Goal: Browse casually: Explore the website without a specific task or goal

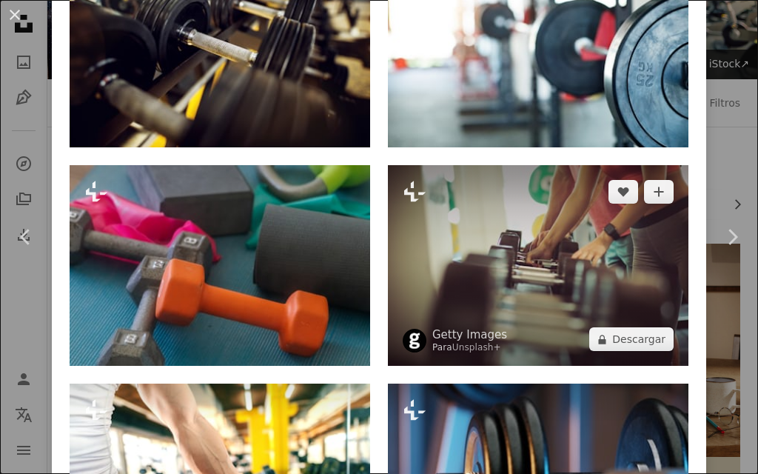
scroll to position [1118, 0]
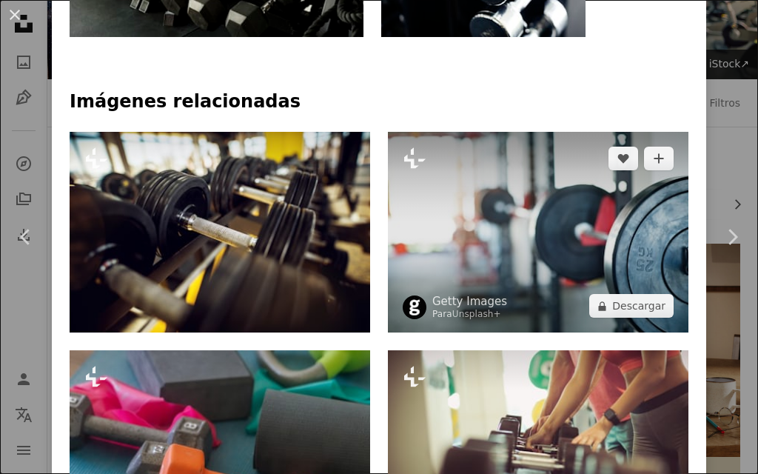
click at [540, 147] on img at bounding box center [538, 232] width 300 height 201
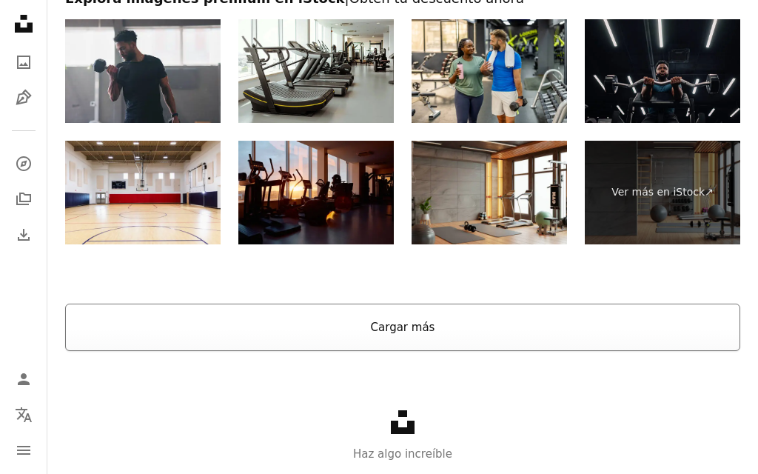
scroll to position [3667, 0]
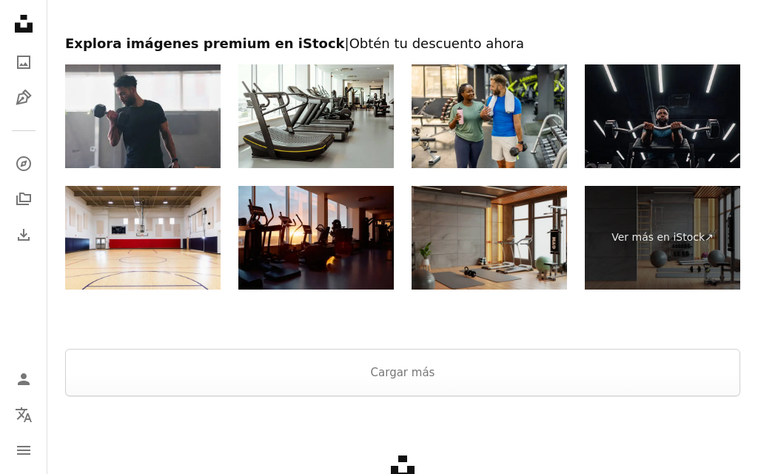
click at [483, 261] on img at bounding box center [488, 238] width 155 height 104
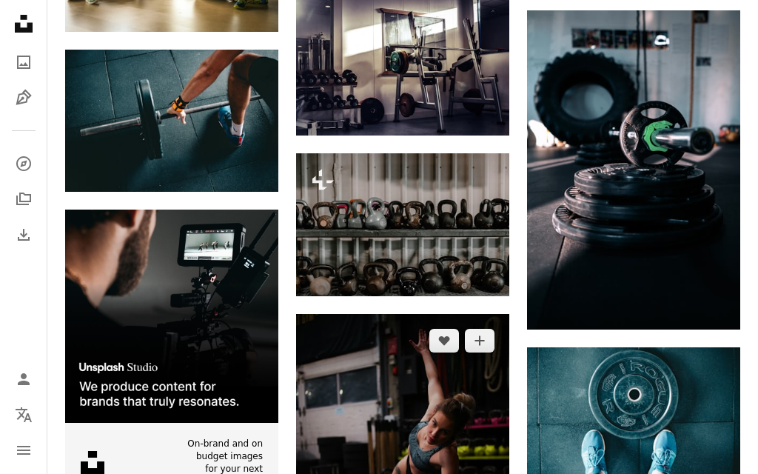
scroll to position [2475, 0]
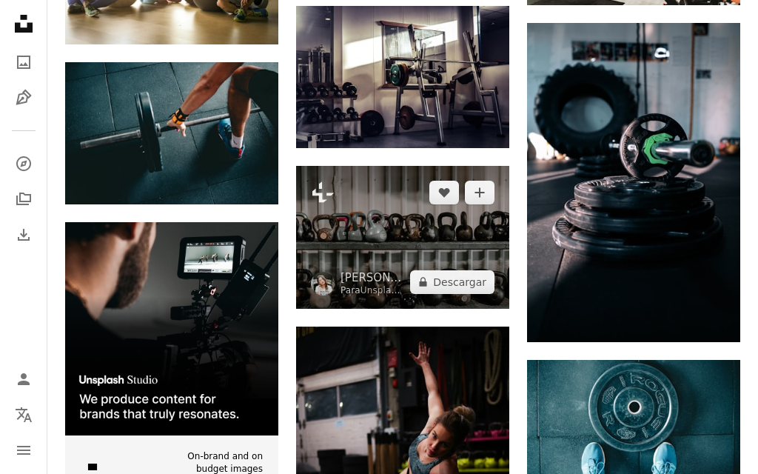
click at [478, 232] on img at bounding box center [402, 237] width 213 height 142
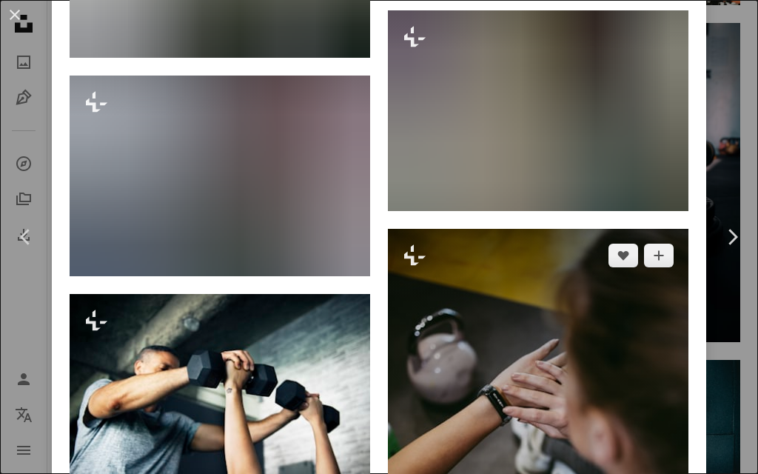
scroll to position [2590, 0]
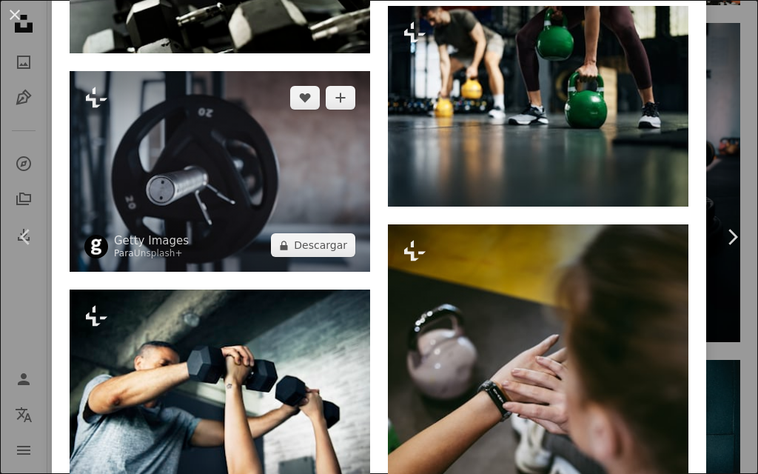
click at [296, 175] on img at bounding box center [220, 171] width 300 height 201
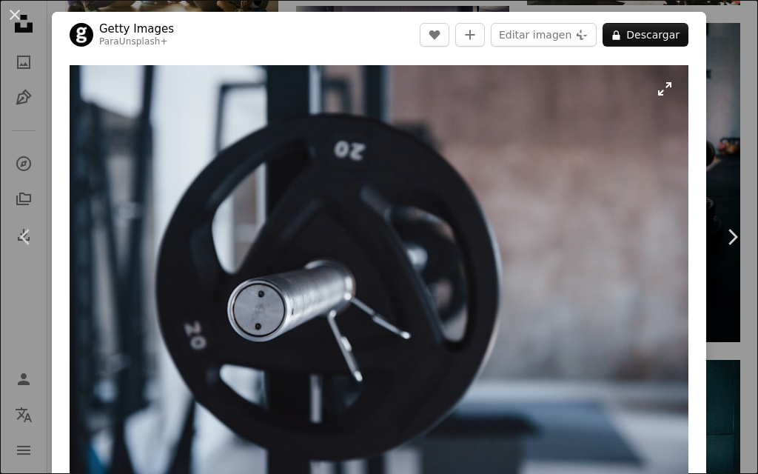
click at [531, 336] on img "Ampliar en esta imagen" at bounding box center [379, 271] width 619 height 413
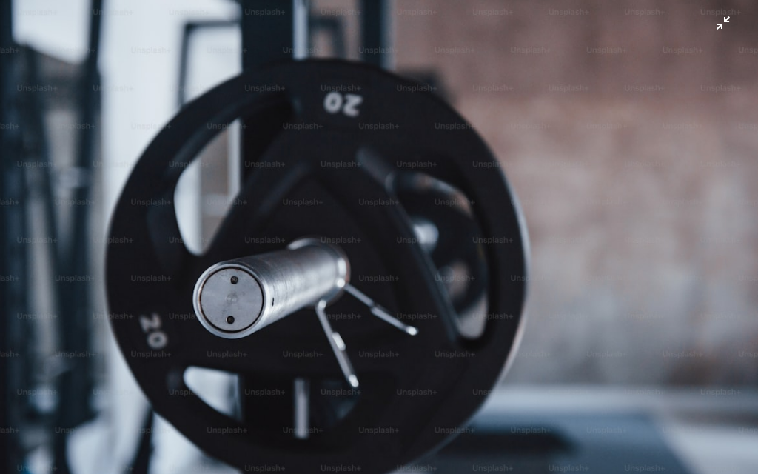
scroll to position [16, 0]
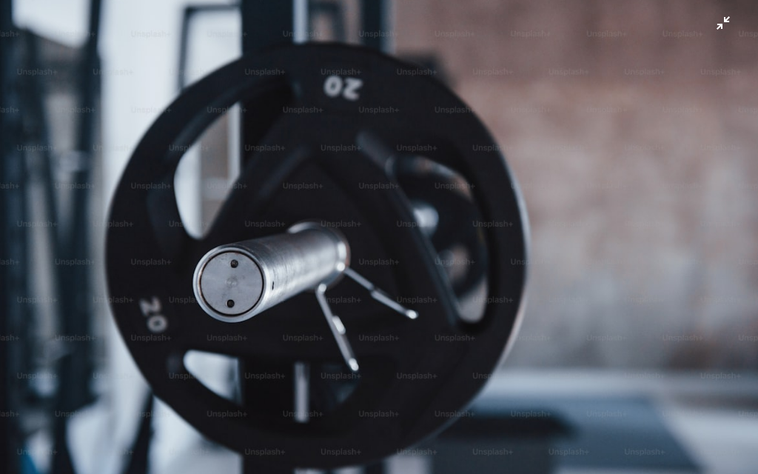
click at [531, 336] on img "Reducir el zoom en esta imagen" at bounding box center [378, 236] width 759 height 507
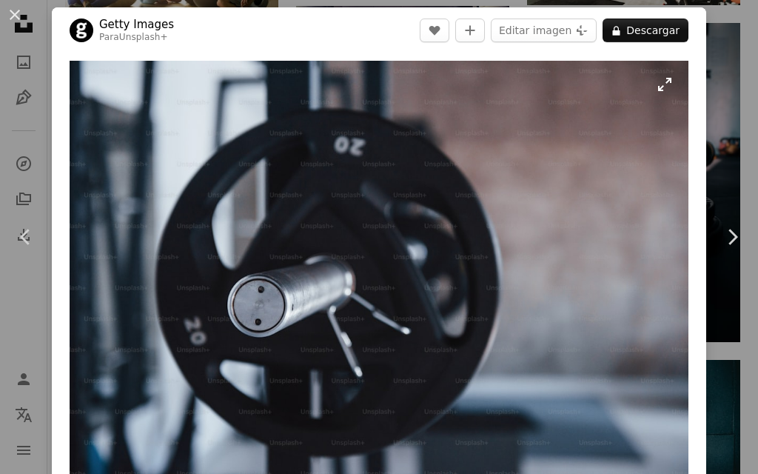
click at [661, 88] on img "Ampliar en esta imagen" at bounding box center [379, 267] width 619 height 413
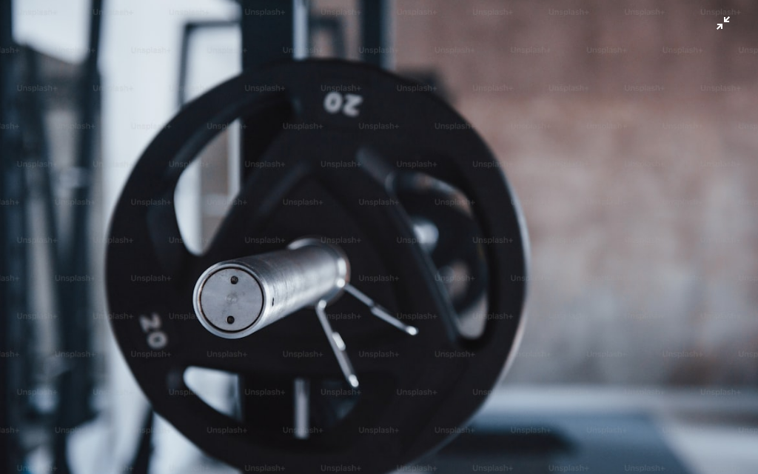
scroll to position [16, 0]
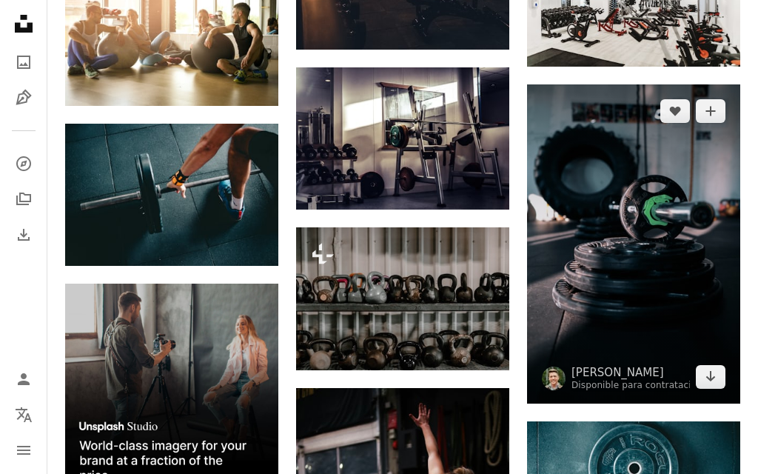
scroll to position [2410, 0]
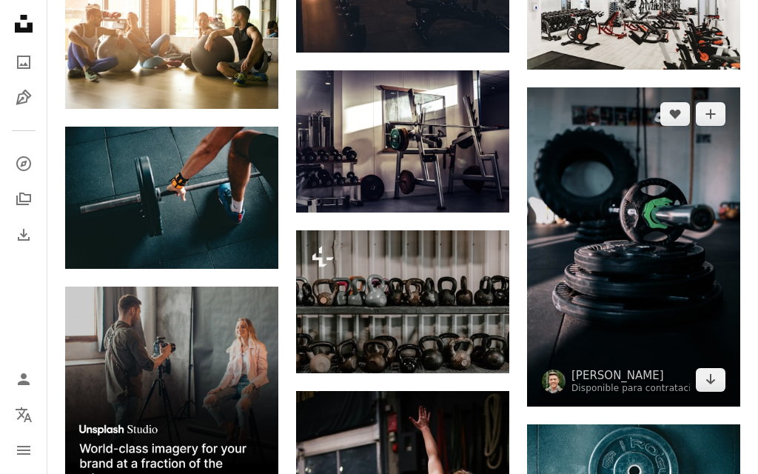
click at [696, 250] on img at bounding box center [633, 246] width 213 height 319
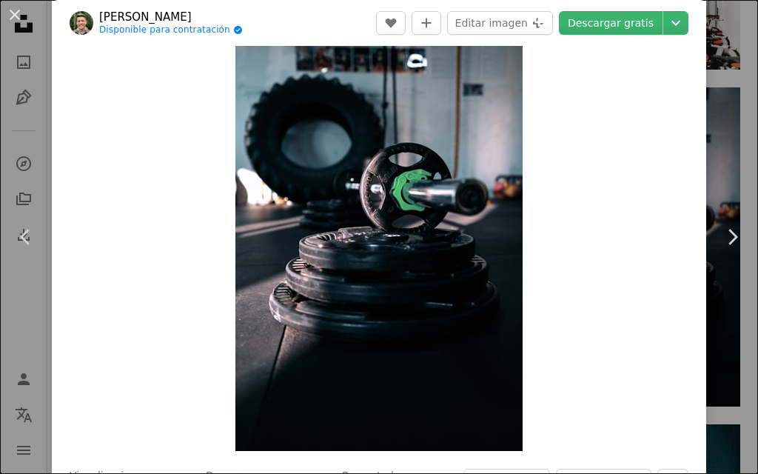
scroll to position [36, 0]
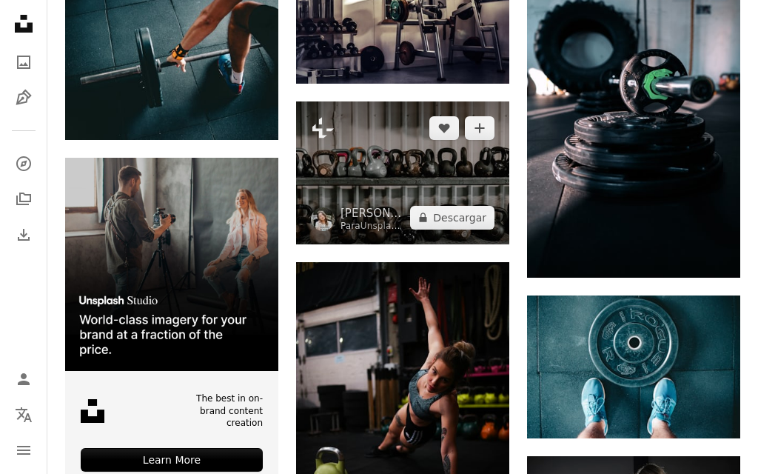
scroll to position [2541, 0]
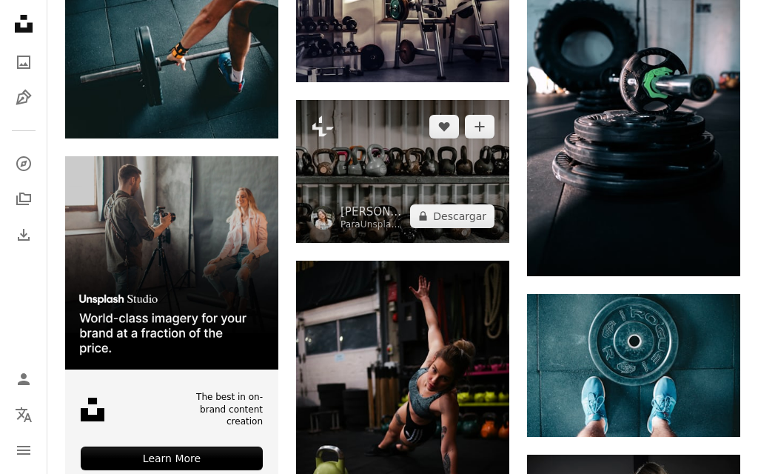
click at [364, 154] on img at bounding box center [402, 171] width 213 height 142
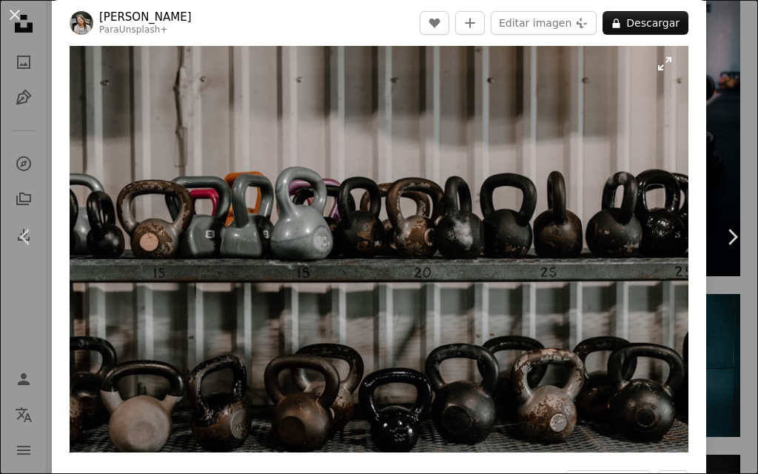
scroll to position [15, 0]
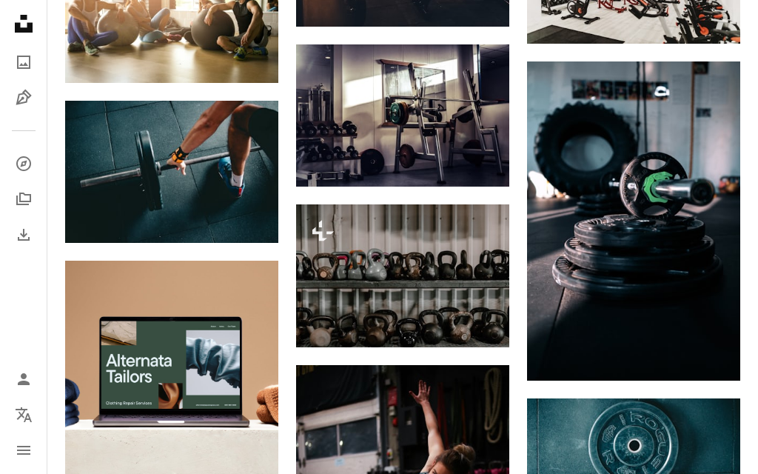
scroll to position [2368, 0]
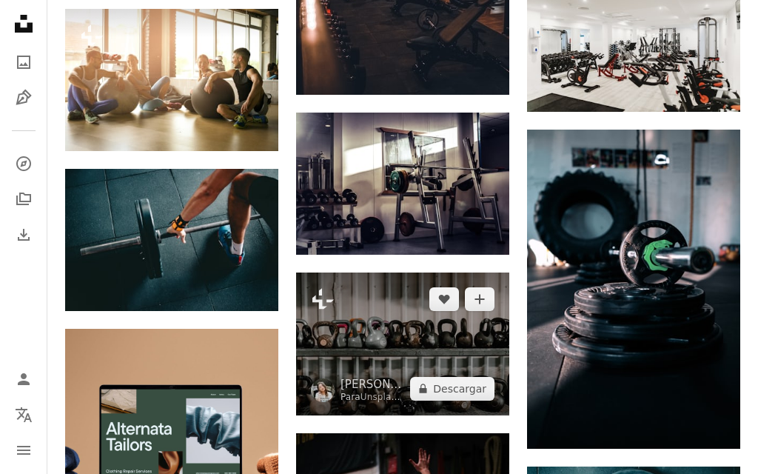
click at [426, 370] on img at bounding box center [402, 343] width 213 height 142
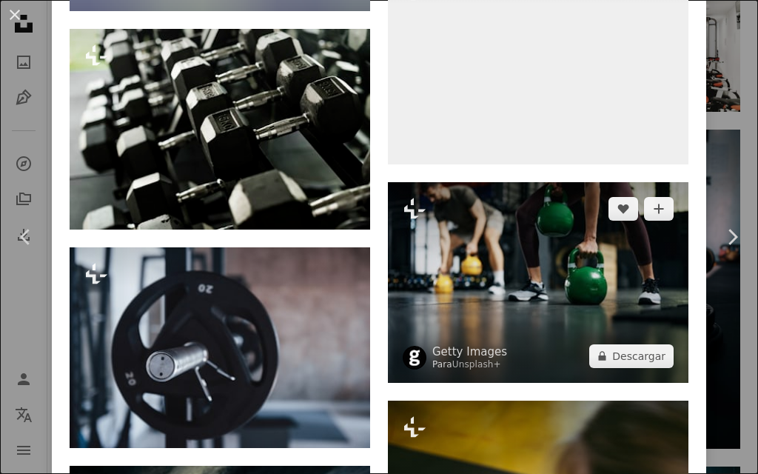
scroll to position [2553, 0]
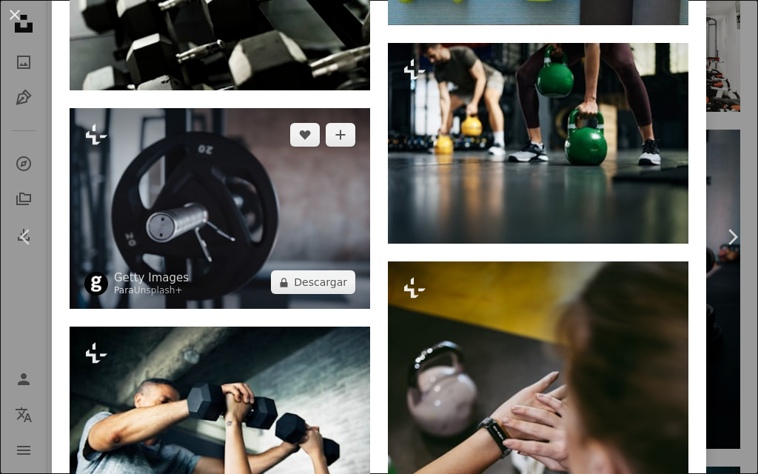
click at [326, 254] on img at bounding box center [220, 208] width 300 height 201
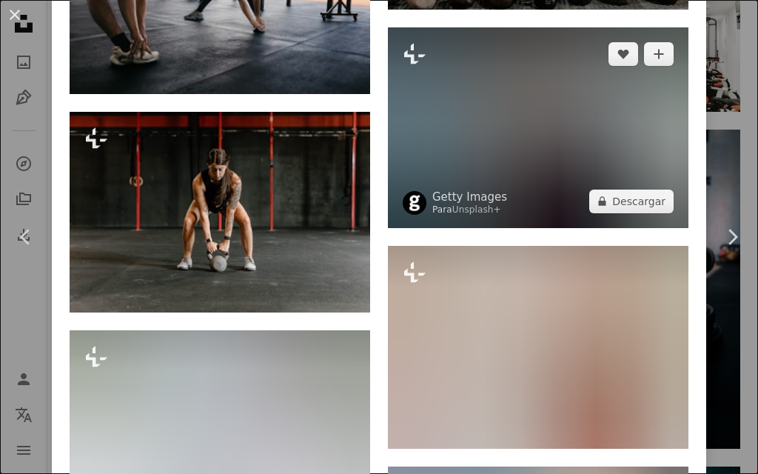
scroll to position [25242, 0]
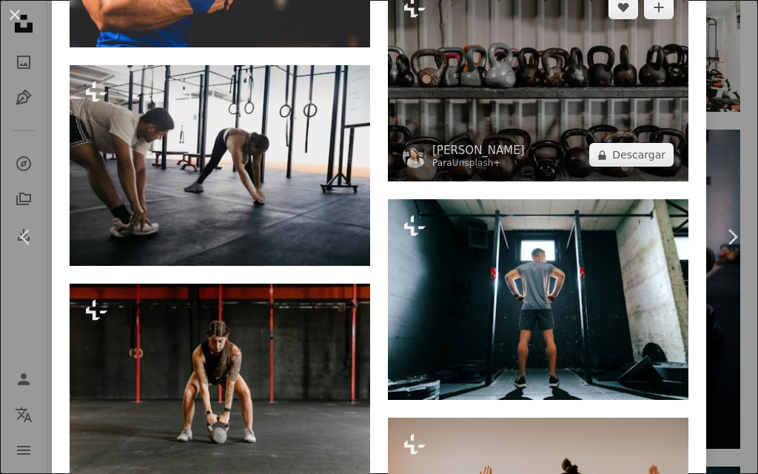
click at [526, 93] on img at bounding box center [538, 81] width 300 height 201
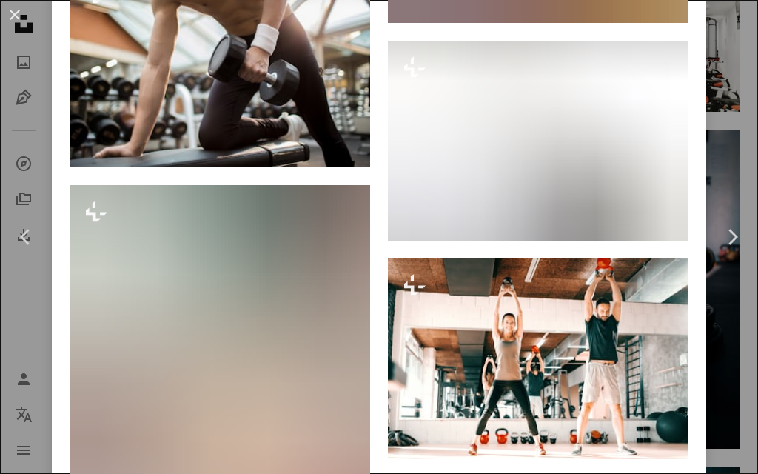
scroll to position [11251, 0]
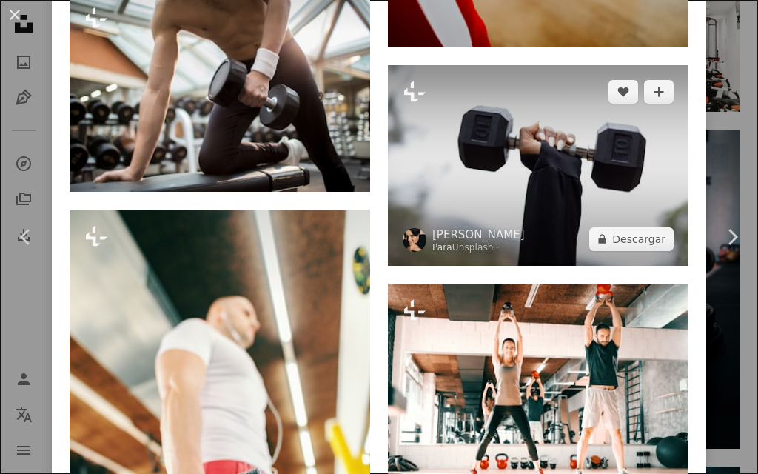
click at [539, 157] on img at bounding box center [538, 165] width 300 height 201
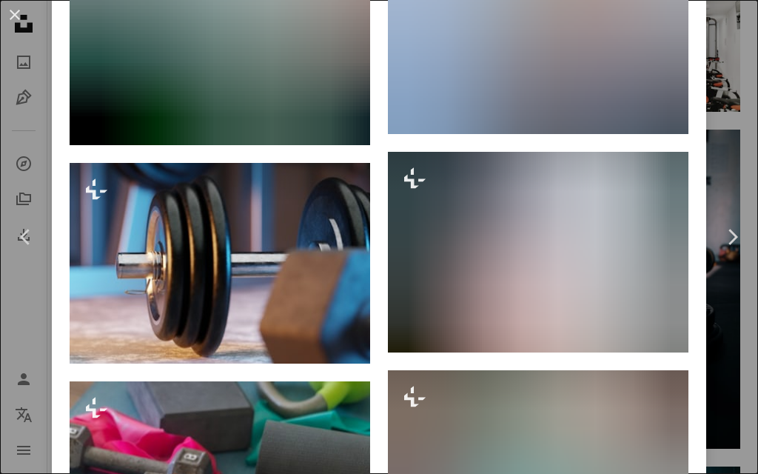
scroll to position [3250, 0]
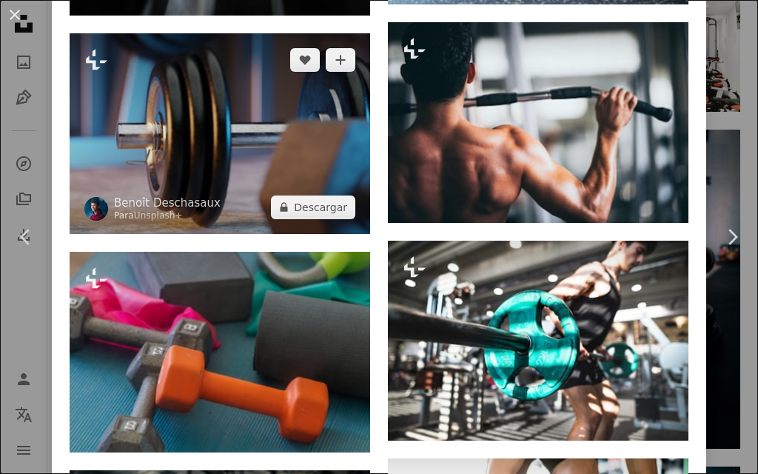
click at [258, 203] on img at bounding box center [220, 133] width 300 height 201
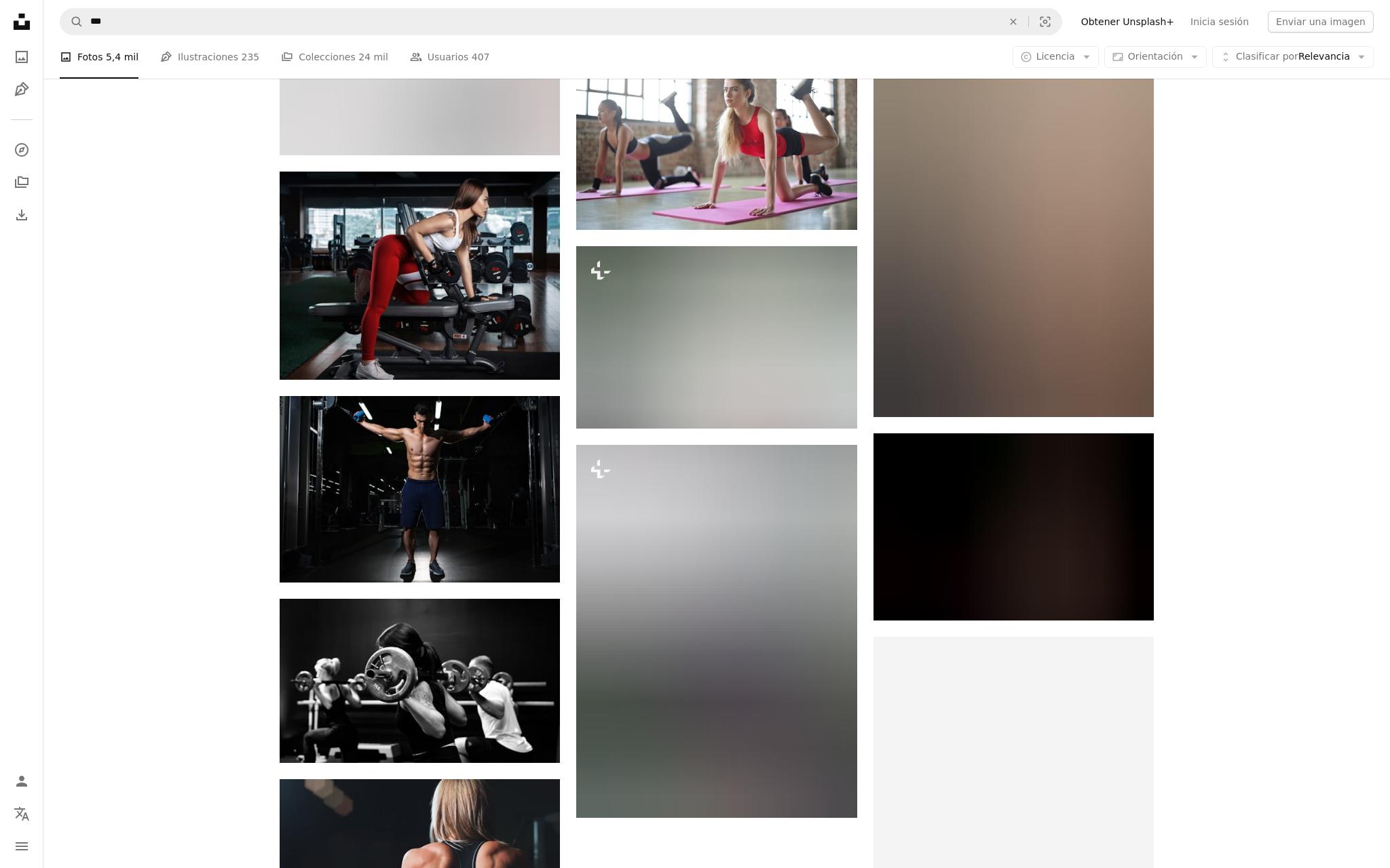
scroll to position [4447, 0]
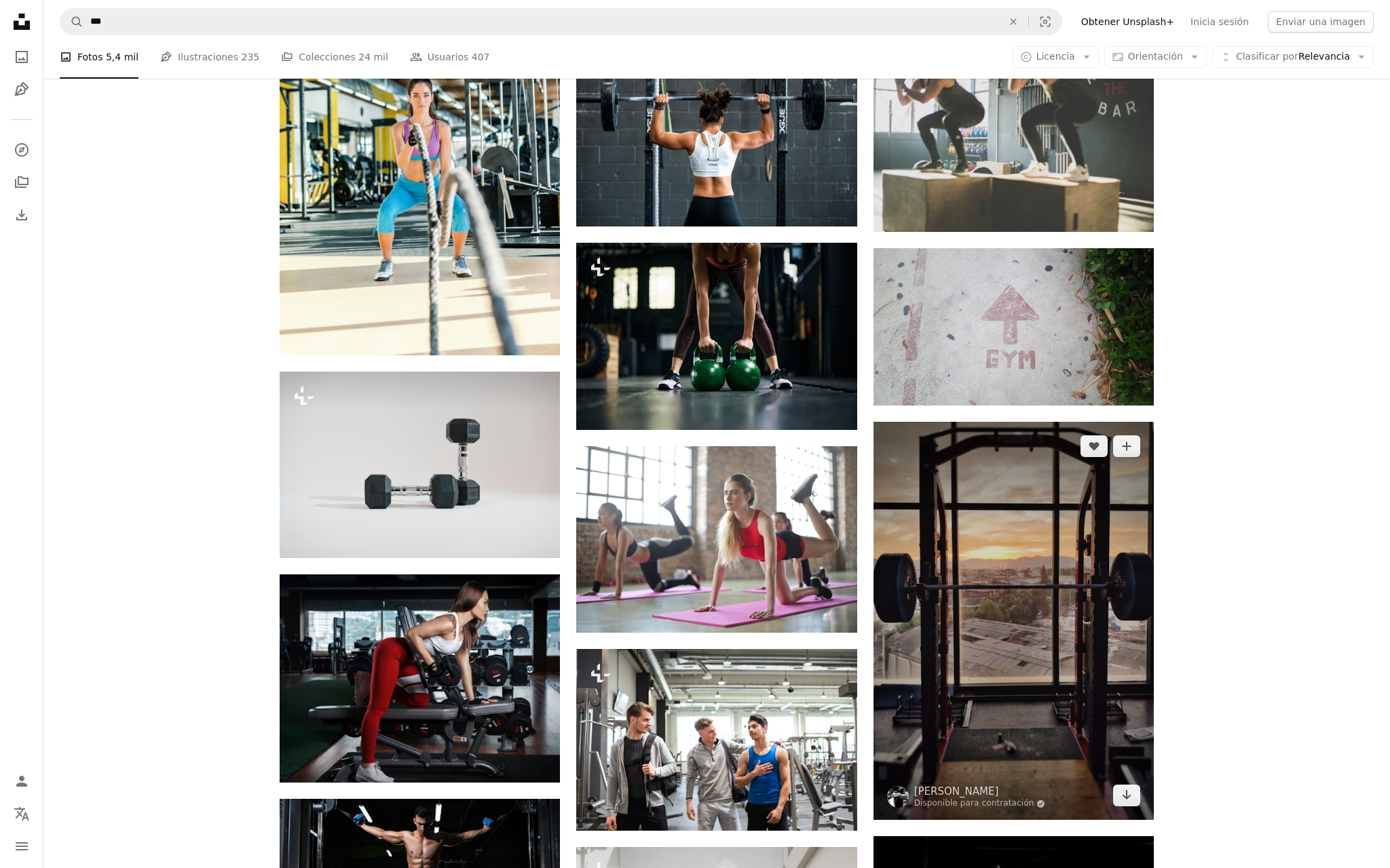
click at [694, 434] on img at bounding box center [1013, 621] width 281 height 398
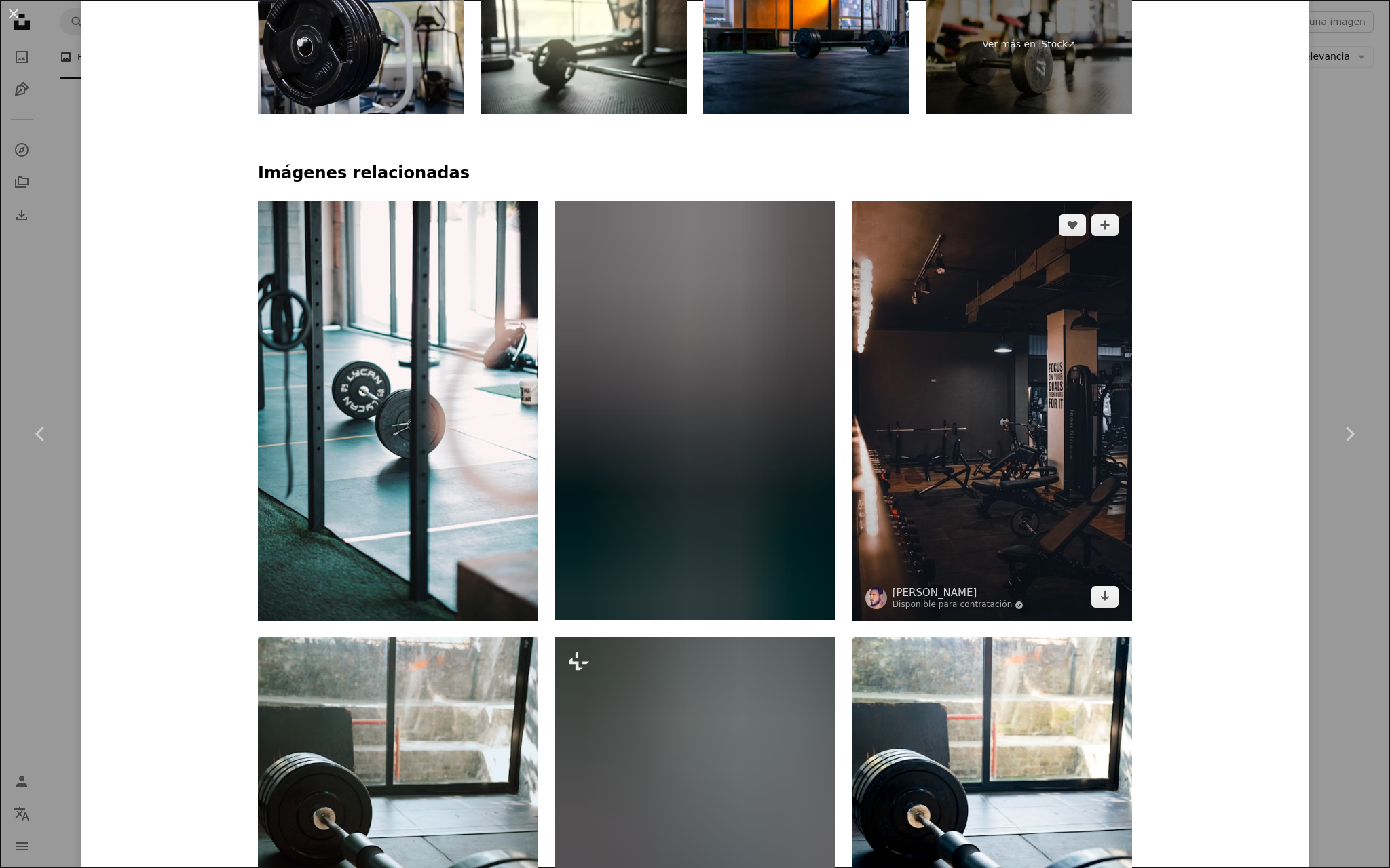
scroll to position [1097, 0]
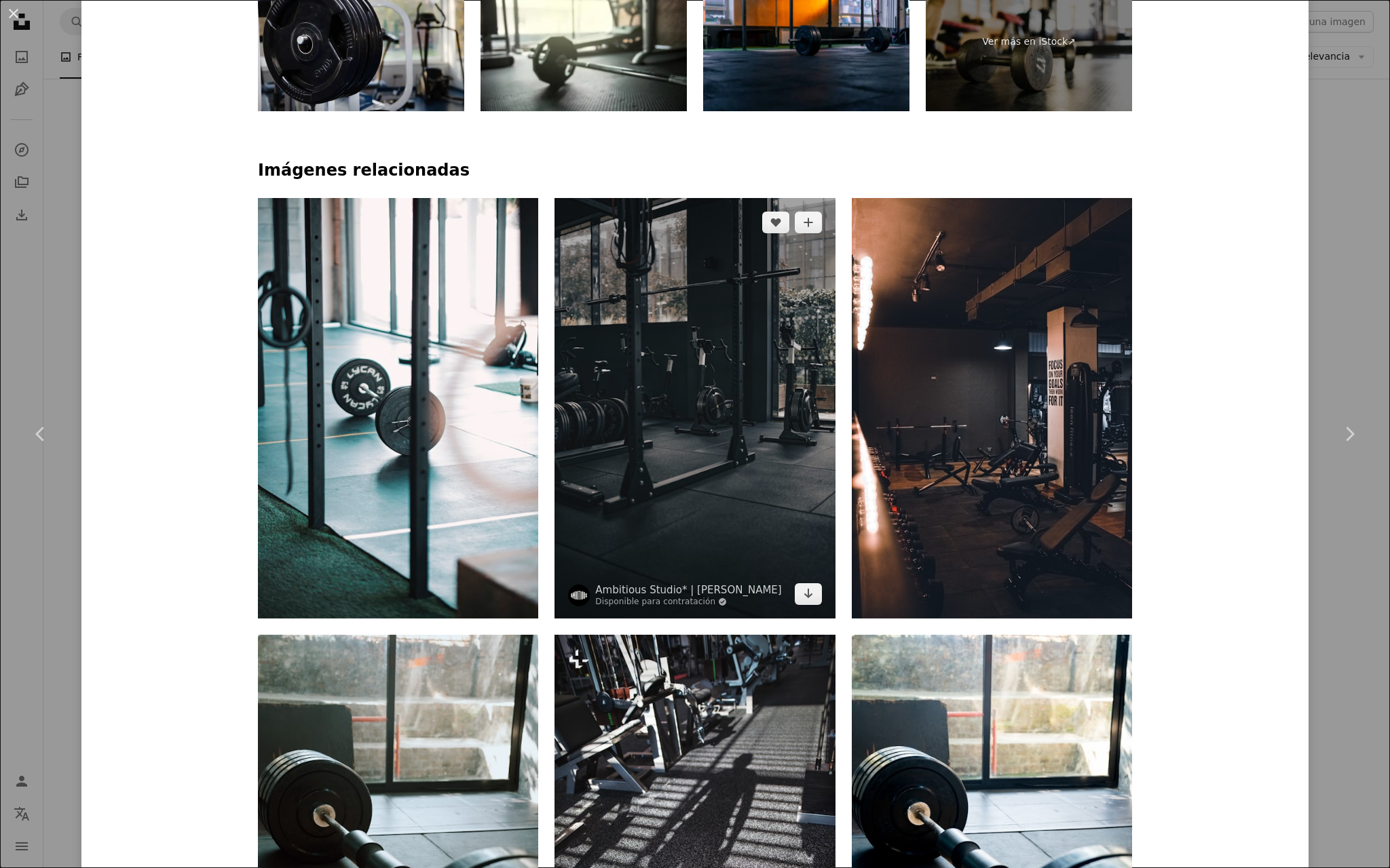
click at [694, 434] on img at bounding box center [695, 408] width 281 height 421
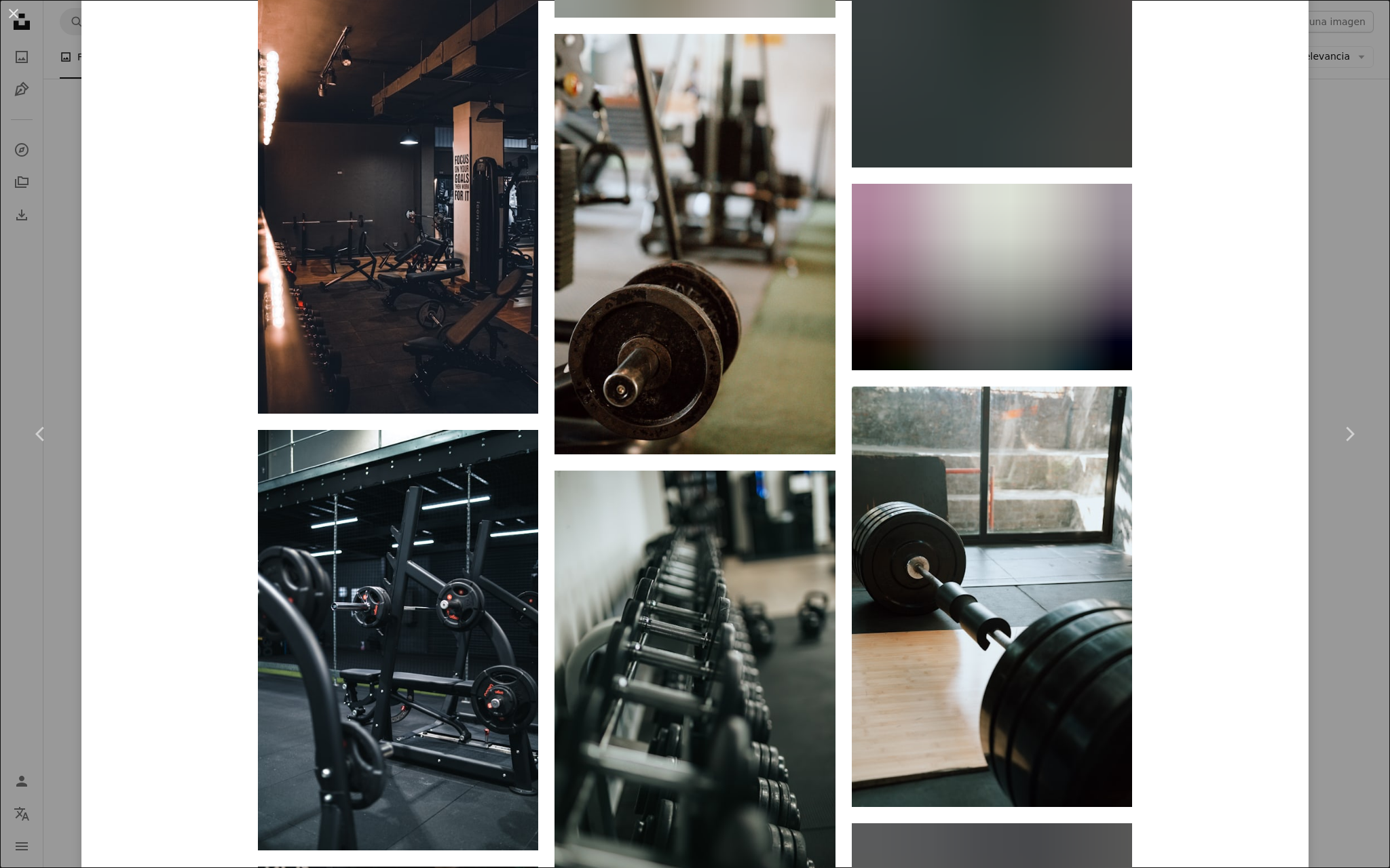
scroll to position [3408, 0]
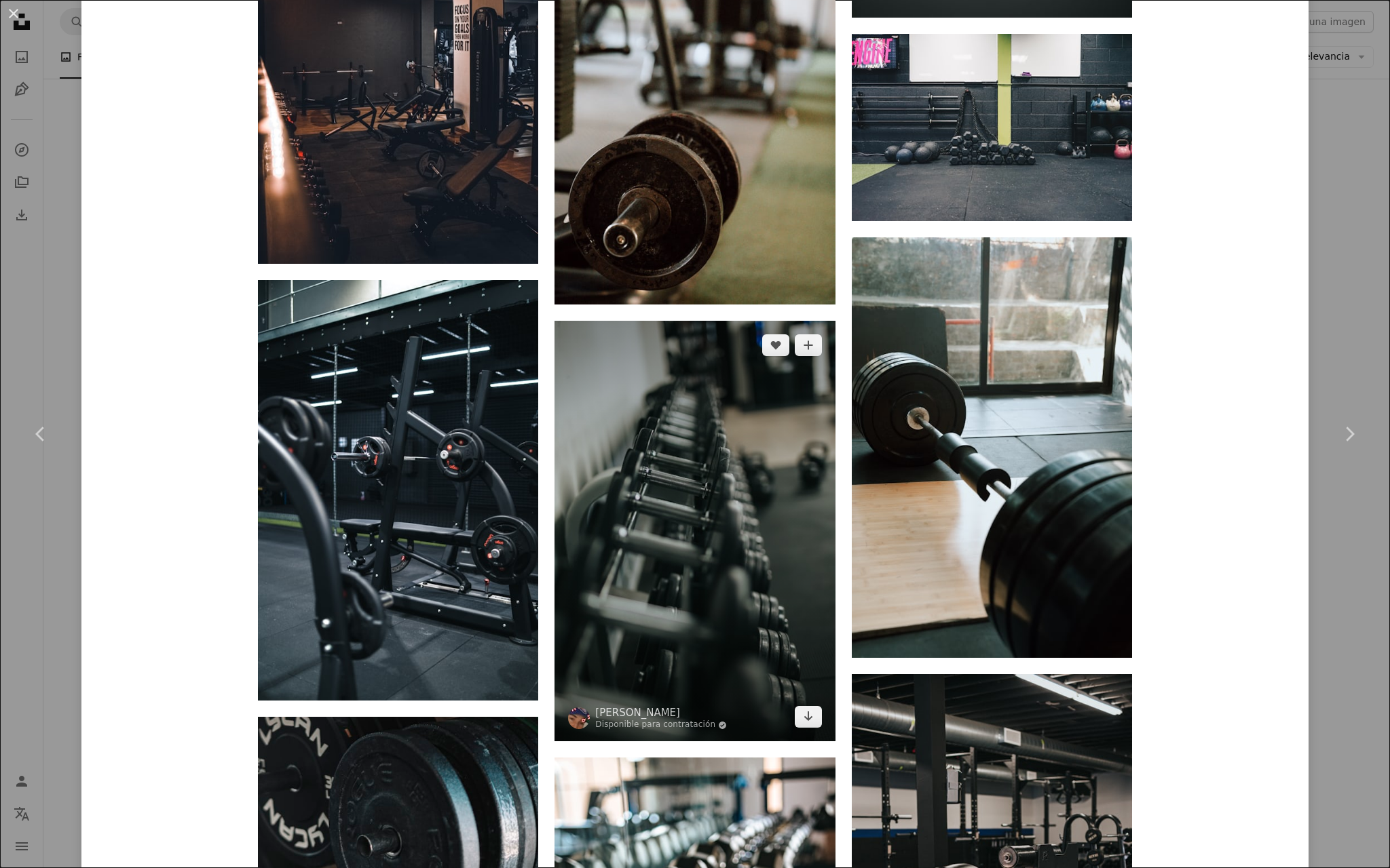
click at [694, 434] on img at bounding box center [695, 531] width 281 height 421
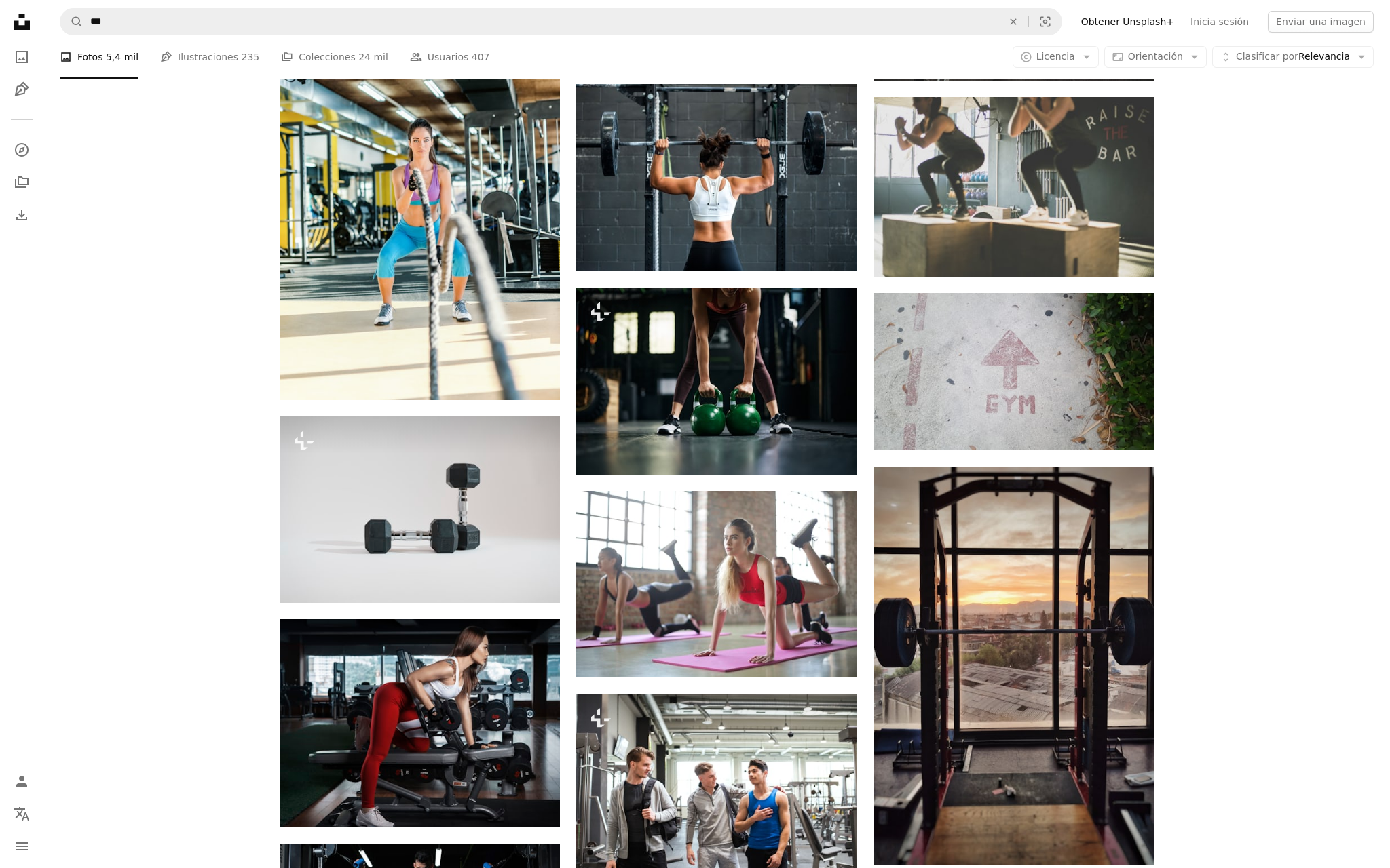
scroll to position [4317, 0]
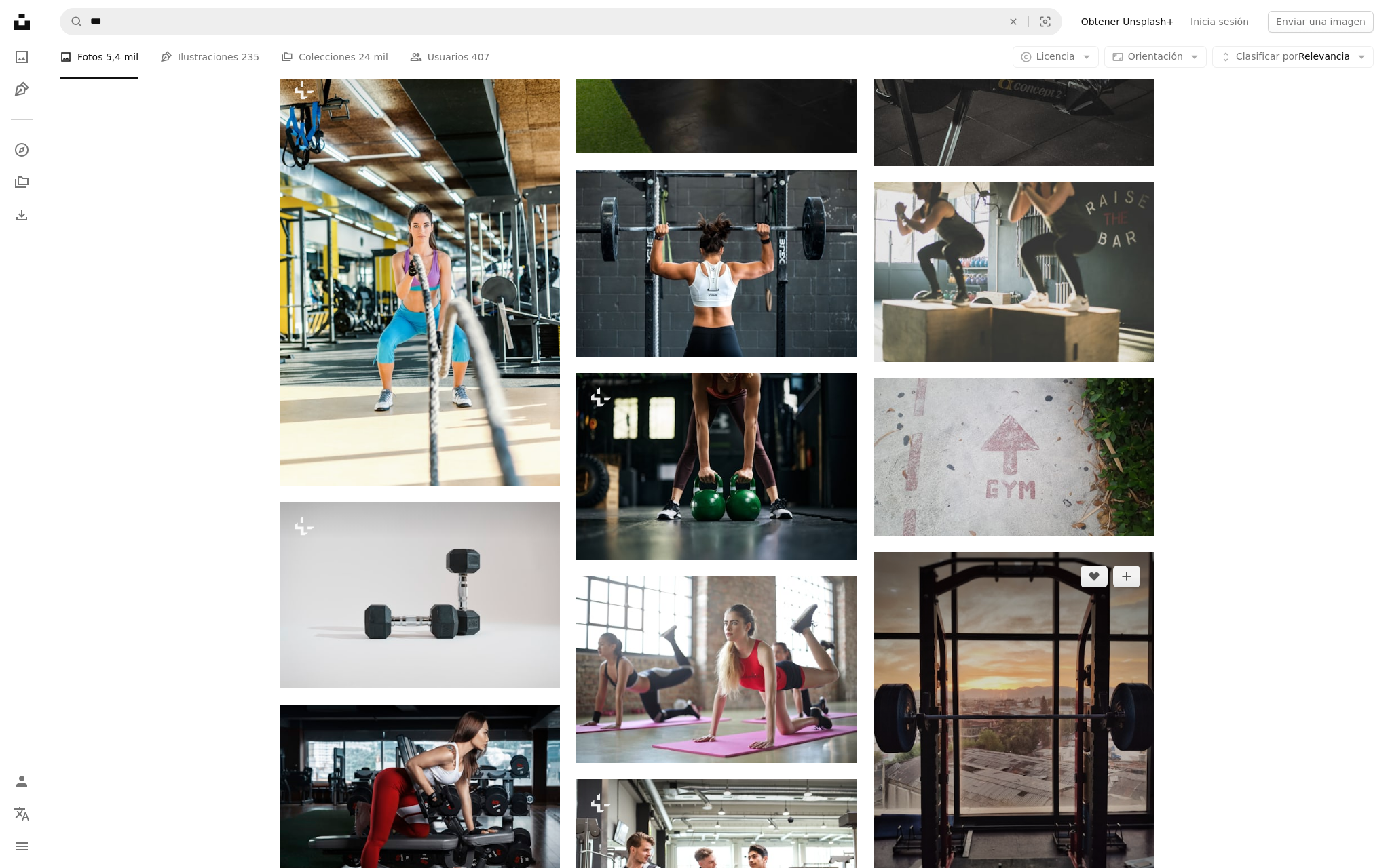
click at [694, 434] on img at bounding box center [1013, 751] width 281 height 398
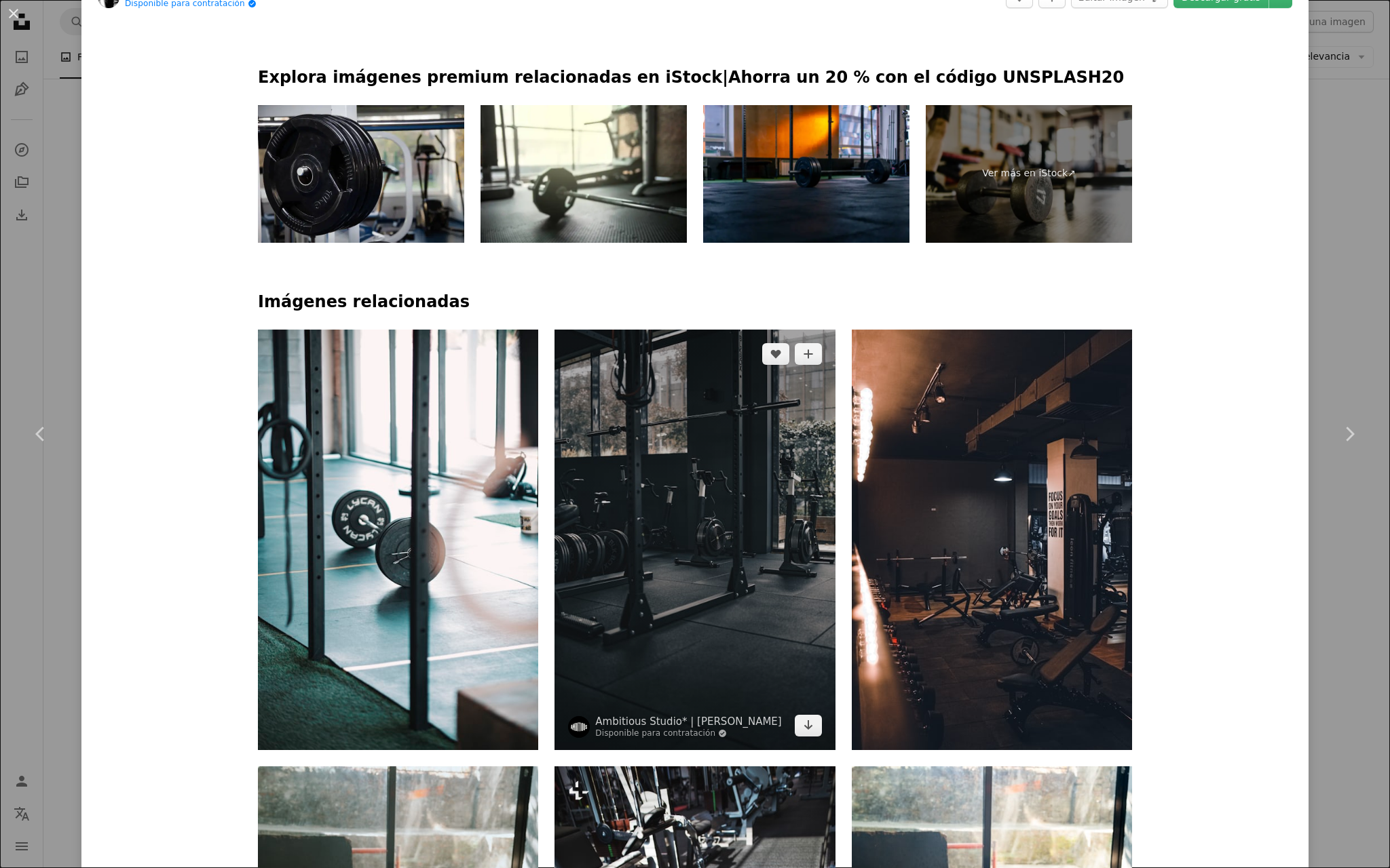
scroll to position [1506, 0]
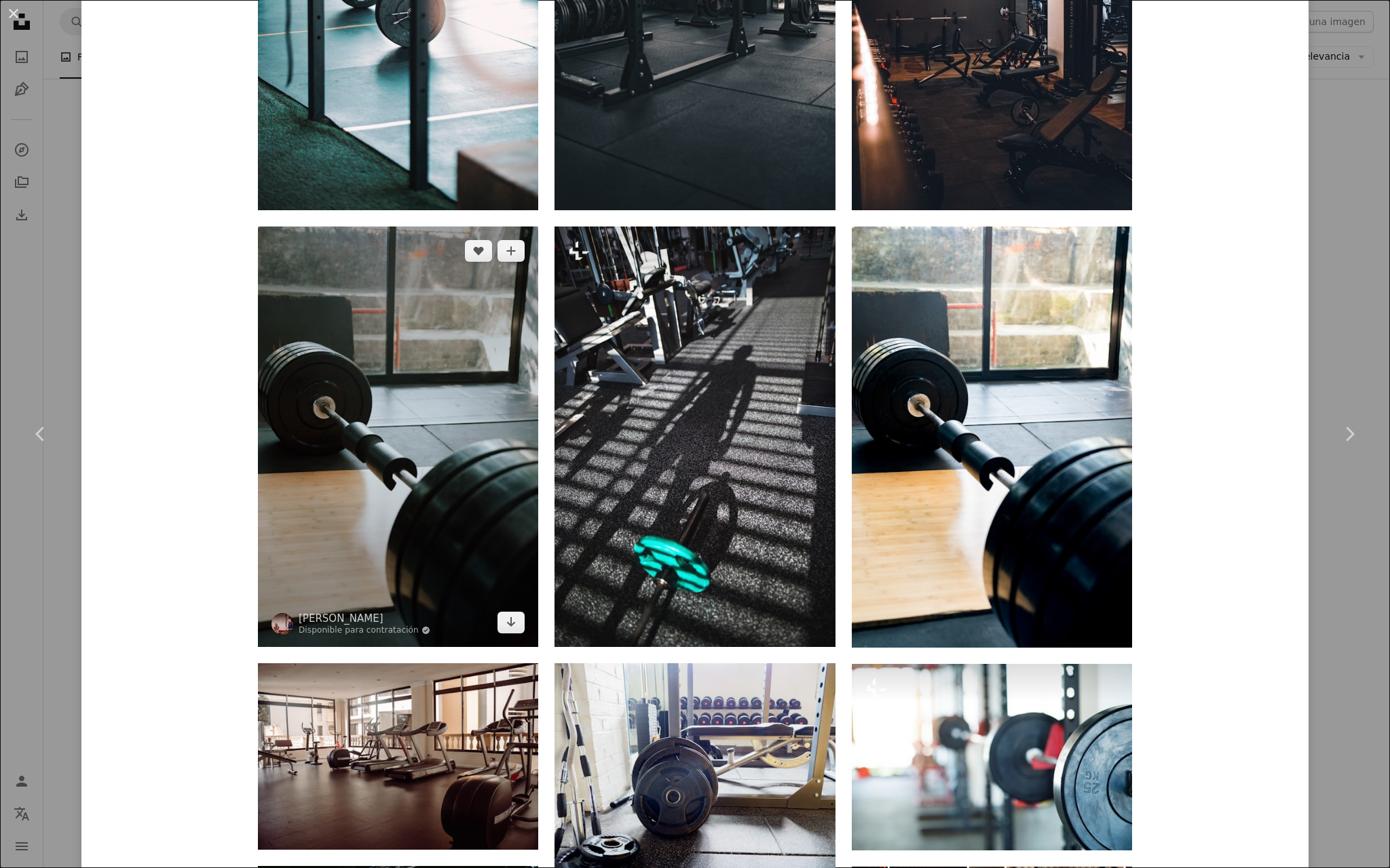
click at [444, 434] on img at bounding box center [398, 436] width 281 height 421
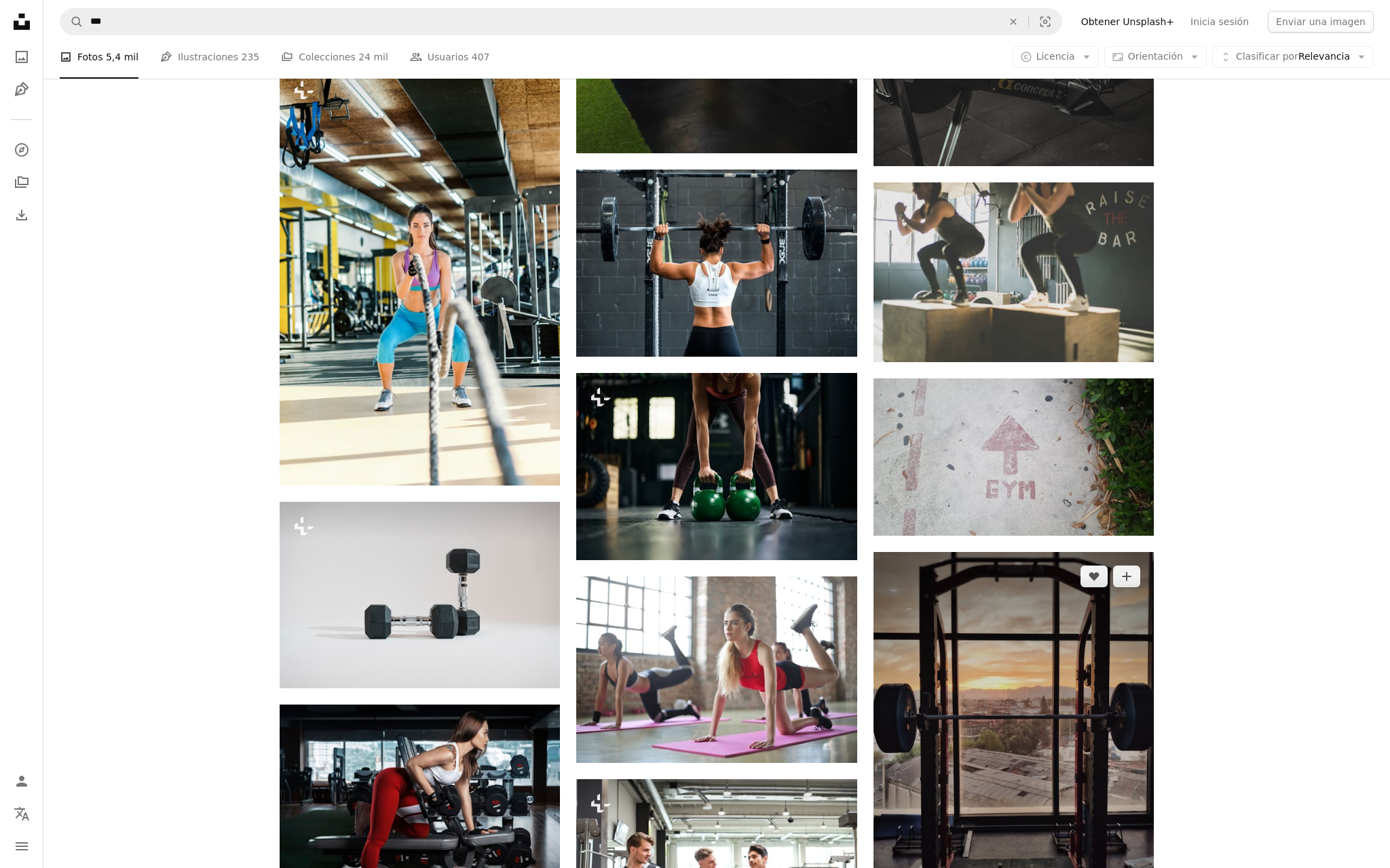
click at [694, 434] on img at bounding box center [1013, 751] width 281 height 398
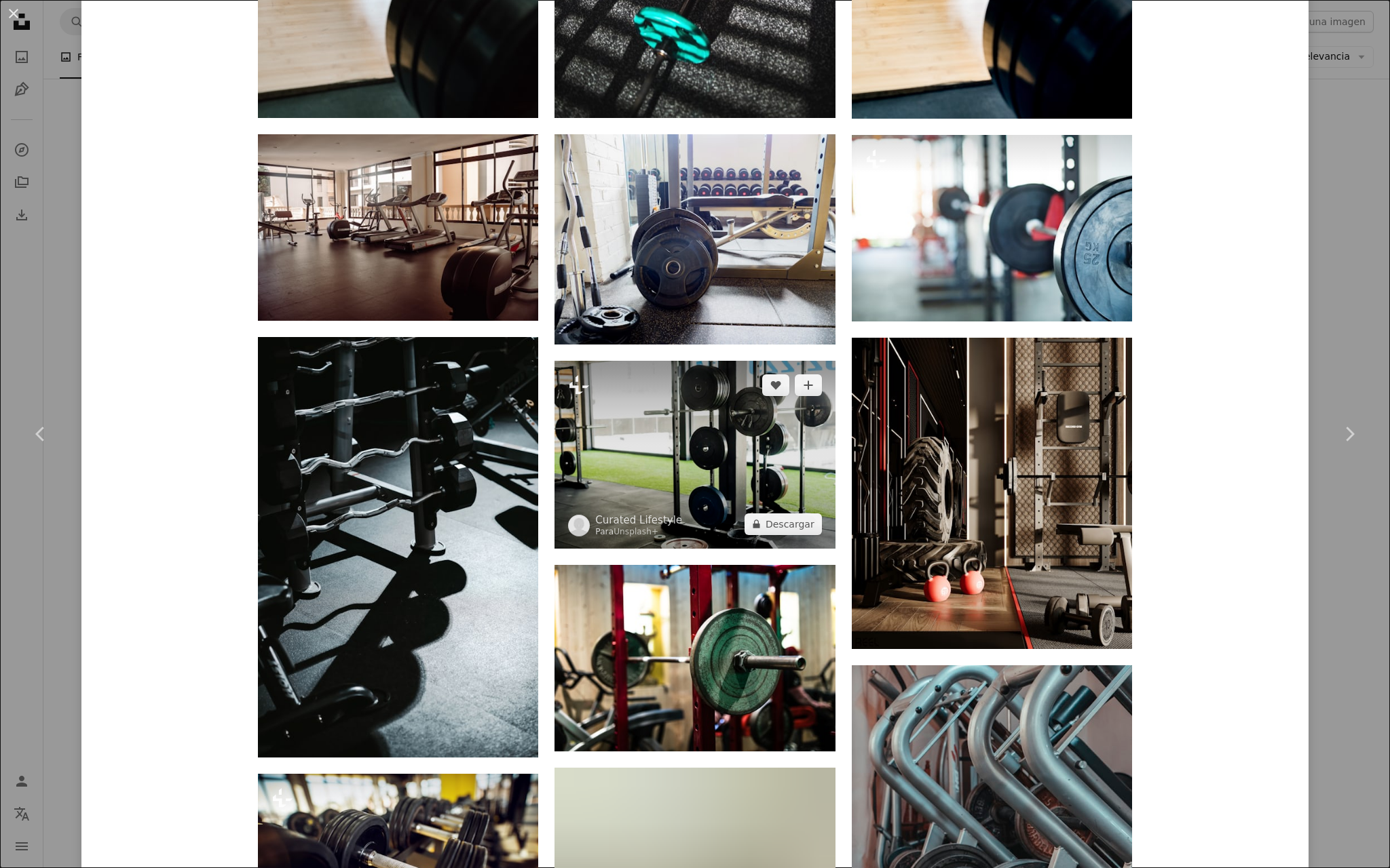
scroll to position [2043, 0]
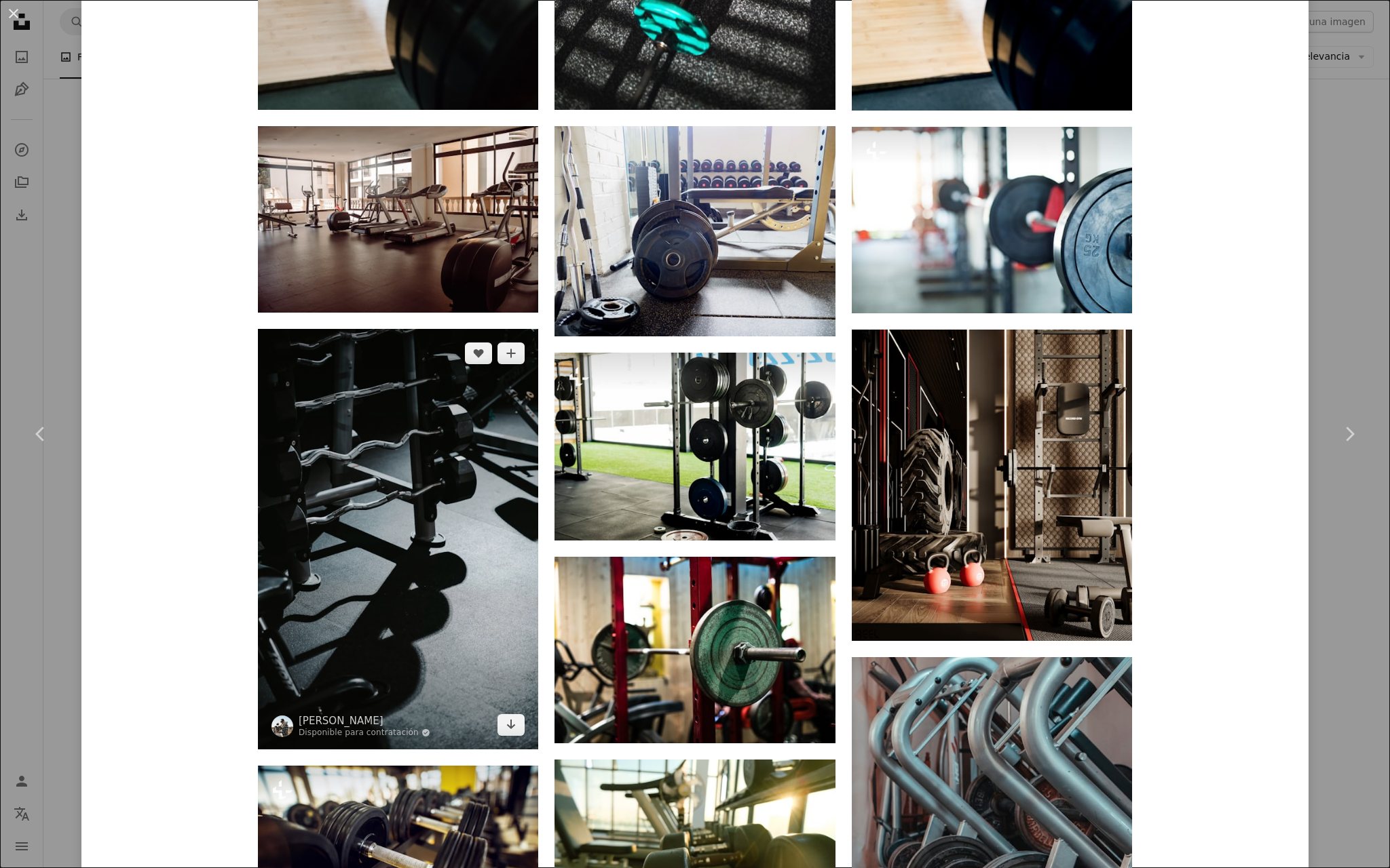
click at [415, 434] on img at bounding box center [398, 539] width 281 height 421
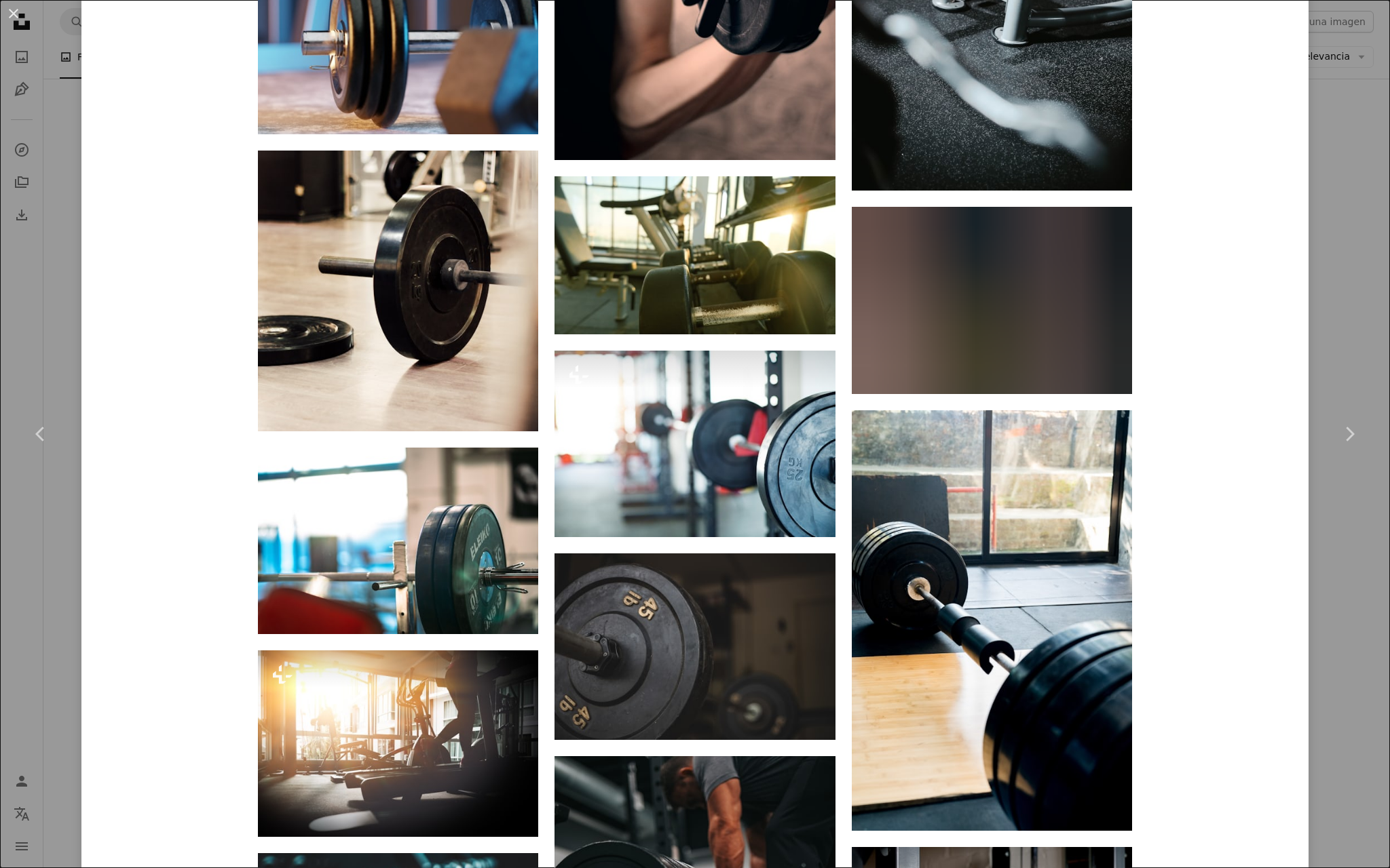
scroll to position [2763, 0]
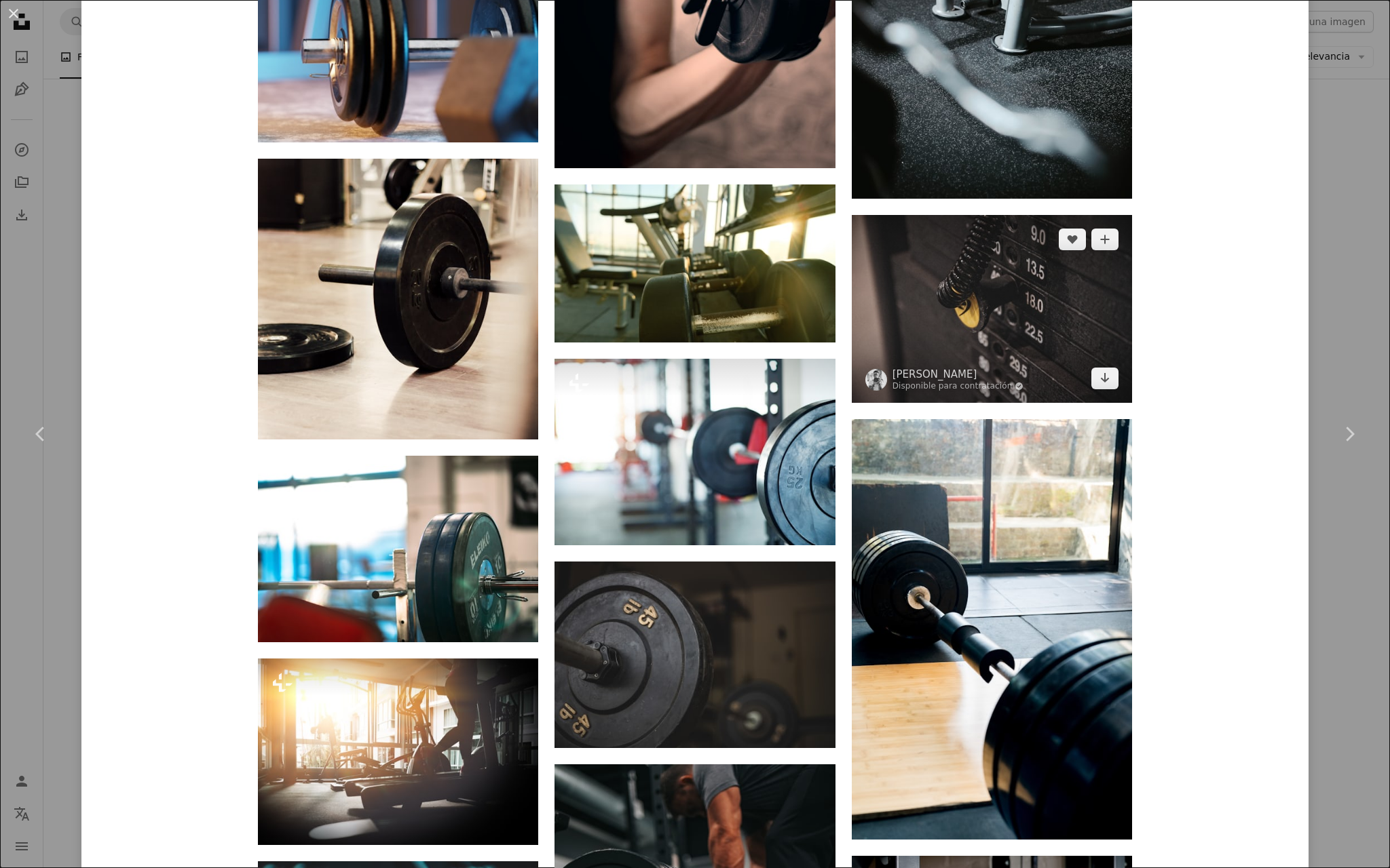
click at [694, 358] on img at bounding box center [992, 309] width 281 height 187
